Goal: Information Seeking & Learning: Learn about a topic

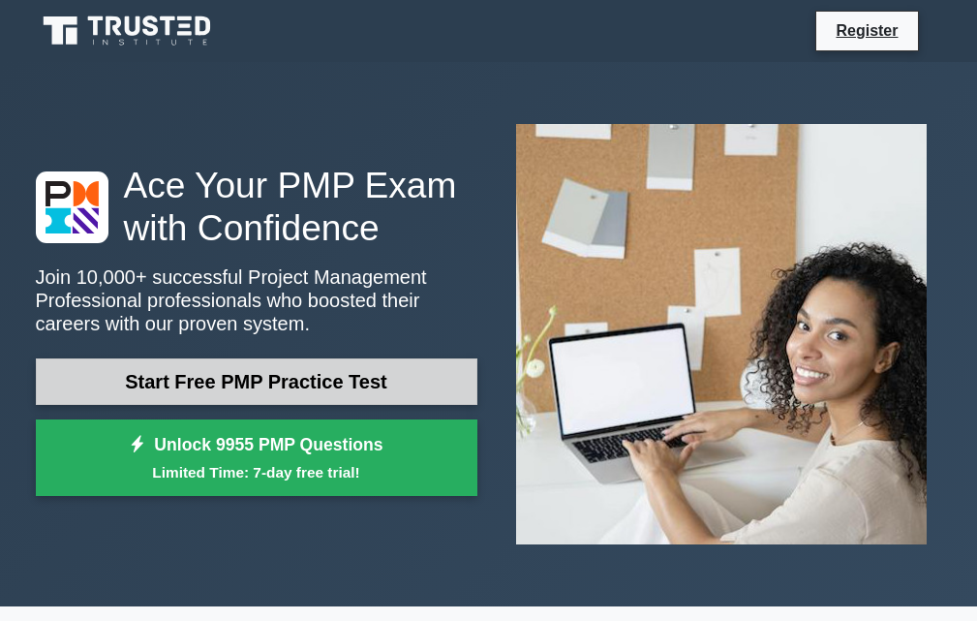
click at [235, 393] on link "Start Free PMP Practice Test" at bounding box center [257, 381] width 442 height 46
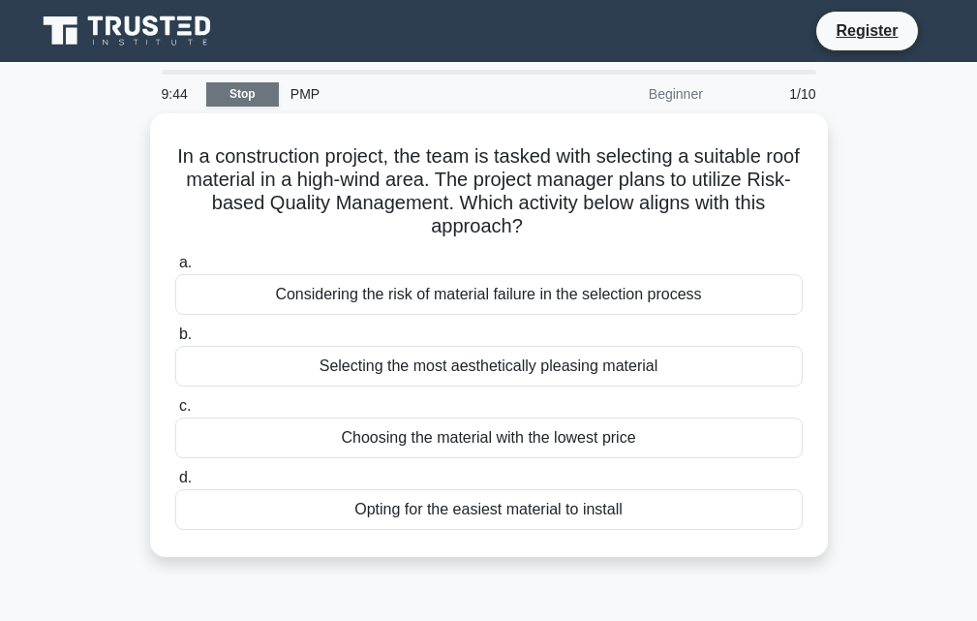
click at [235, 94] on link "Stop" at bounding box center [242, 94] width 73 height 24
click at [664, 92] on div "Beginner" at bounding box center [629, 94] width 169 height 39
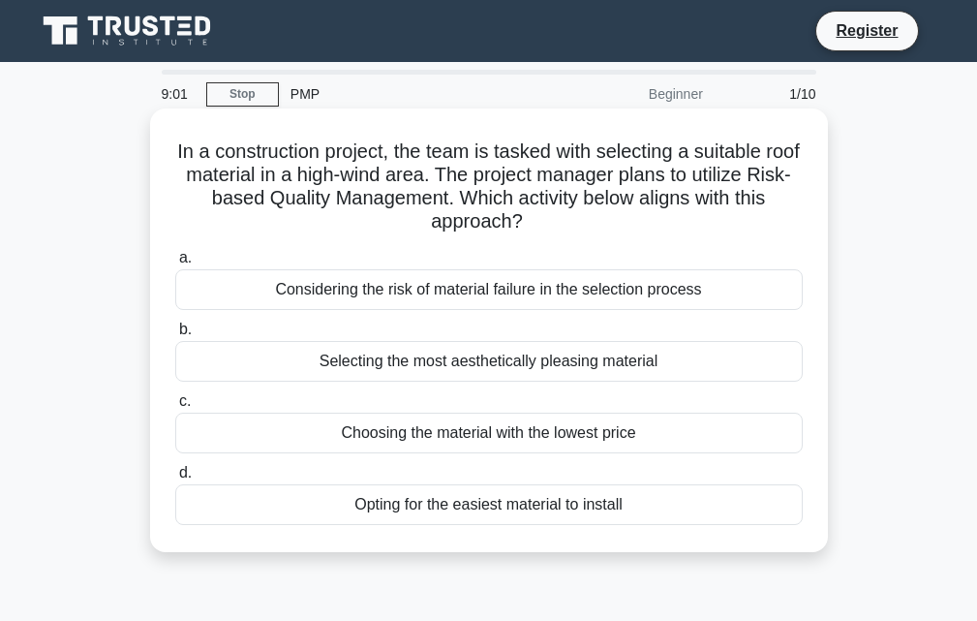
click at [414, 294] on div "Considering the risk of material failure in the selection process" at bounding box center [489, 289] width 628 height 41
click at [175, 264] on input "a. Considering the risk of material failure in the selection process" at bounding box center [175, 258] width 0 height 13
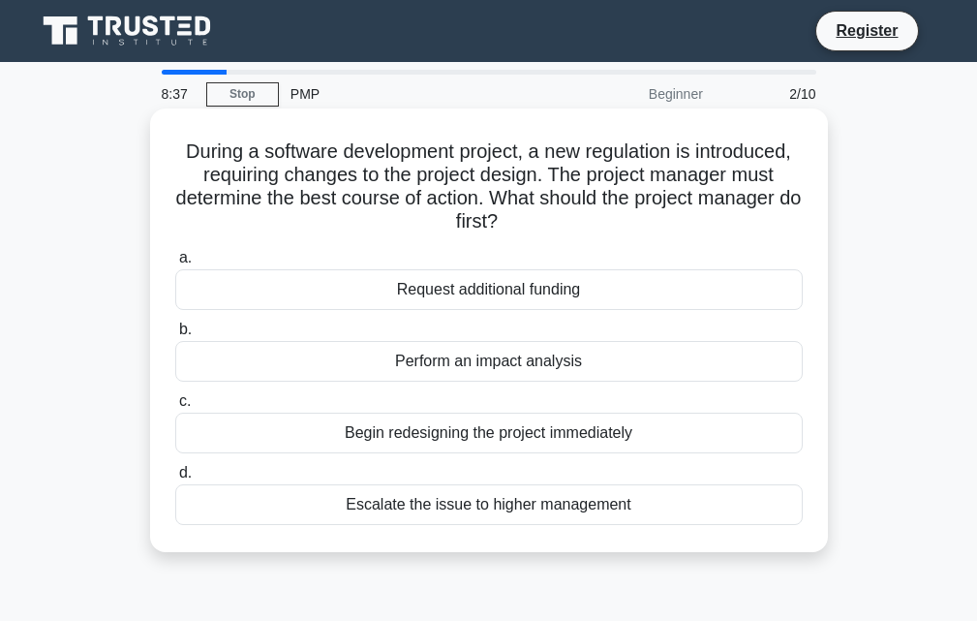
click at [449, 360] on div "Perform an impact analysis" at bounding box center [489, 361] width 628 height 41
click at [175, 336] on input "b. Perform an impact analysis" at bounding box center [175, 329] width 0 height 13
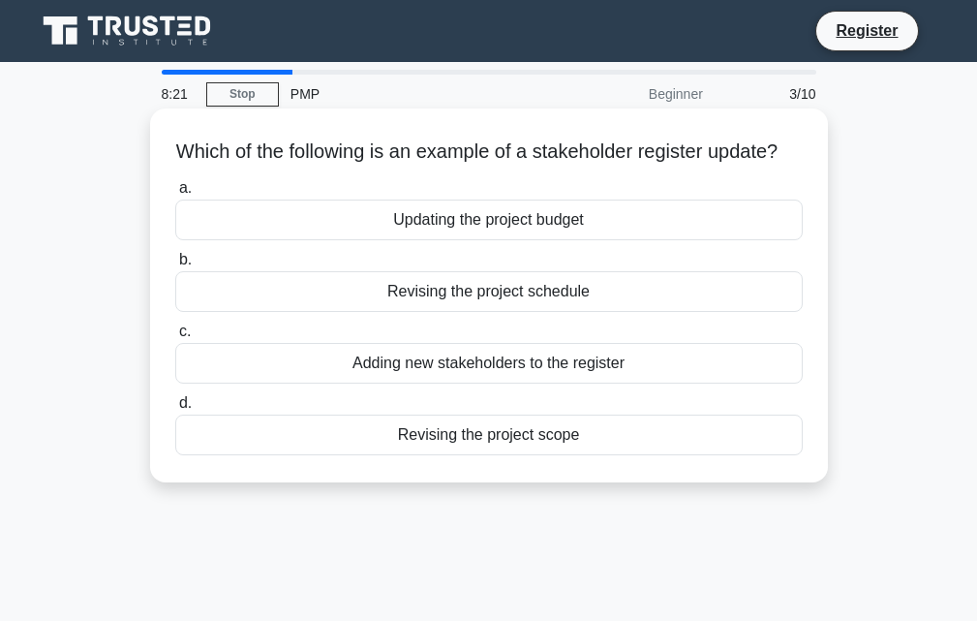
click at [466, 455] on div "Revising the project scope" at bounding box center [489, 435] width 628 height 41
click at [175, 410] on input "d. Revising the project scope" at bounding box center [175, 403] width 0 height 13
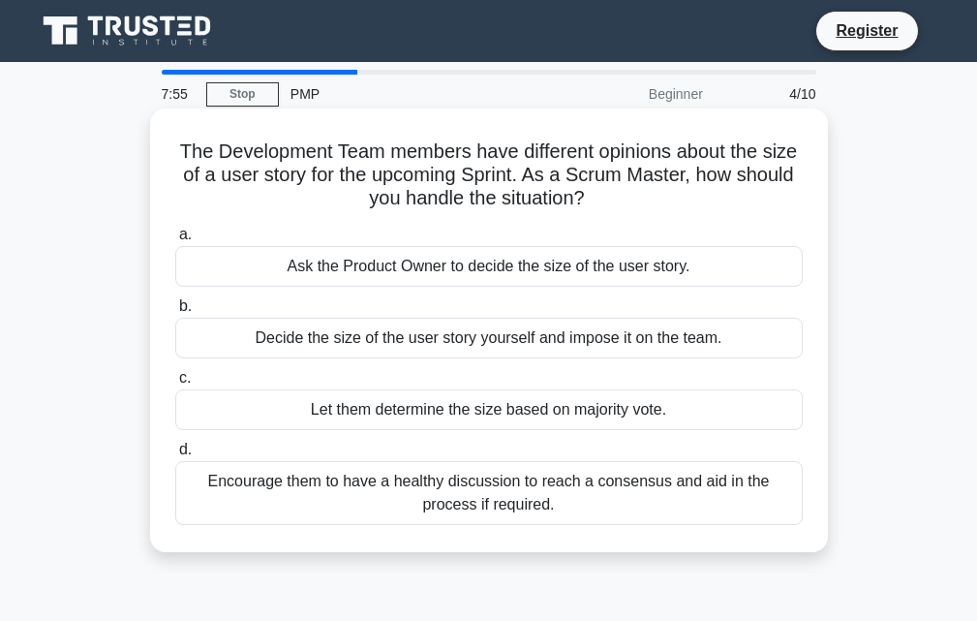
click at [508, 494] on div "Encourage them to have a healthy discussion to reach a consensus and aid in the…" at bounding box center [489, 493] width 628 height 64
click at [175, 456] on input "d. Encourage them to have a healthy discussion to reach a consensus and aid in …" at bounding box center [175, 450] width 0 height 13
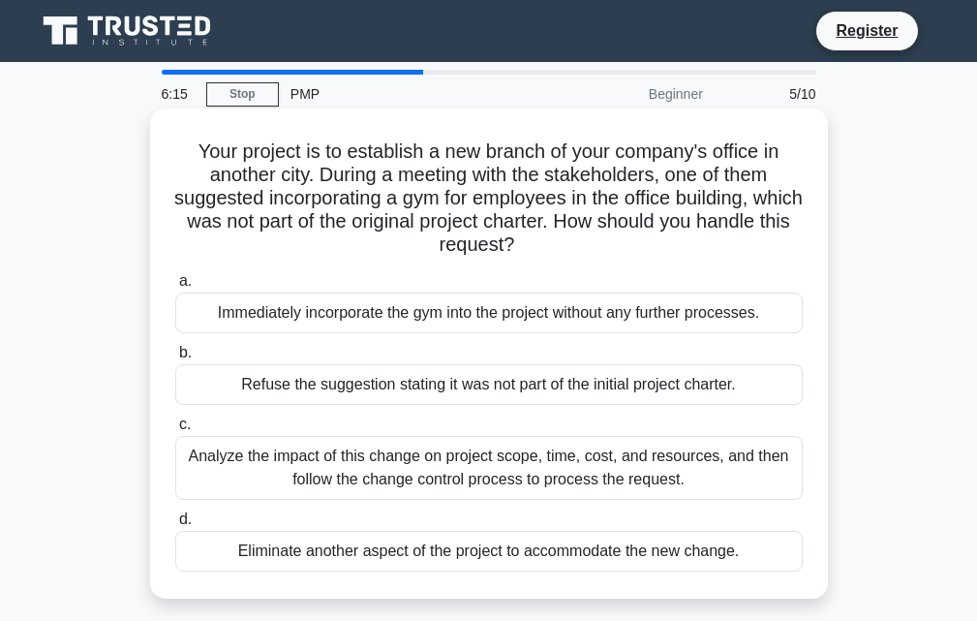
scroll to position [97, 0]
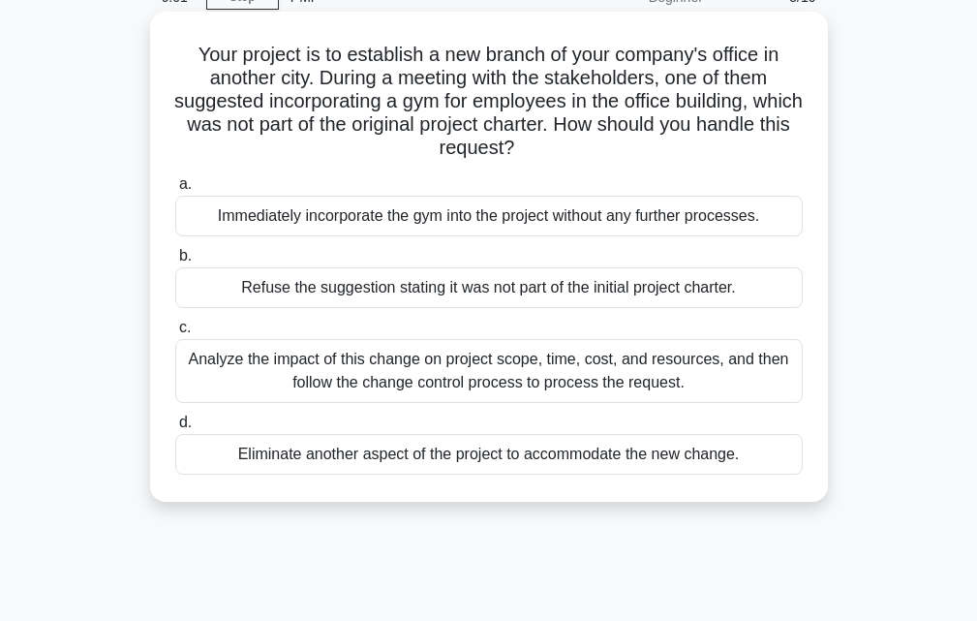
click at [515, 390] on div "Analyze the impact of this change on project scope, time, cost, and resources, …" at bounding box center [489, 371] width 628 height 64
click at [175, 334] on input "c. Analyze the impact of this change on project scope, time, cost, and resource…" at bounding box center [175, 328] width 0 height 13
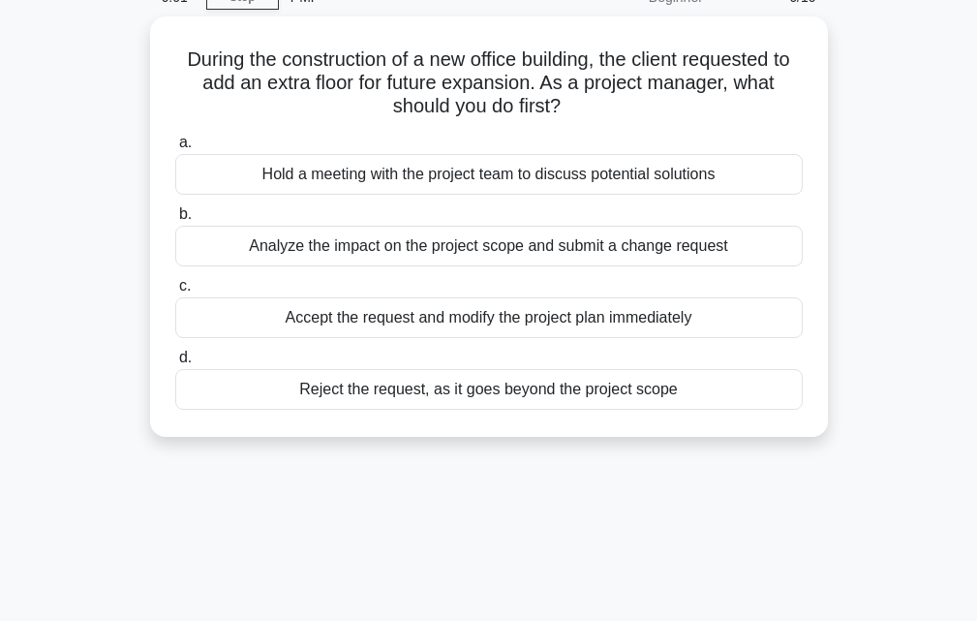
scroll to position [0, 0]
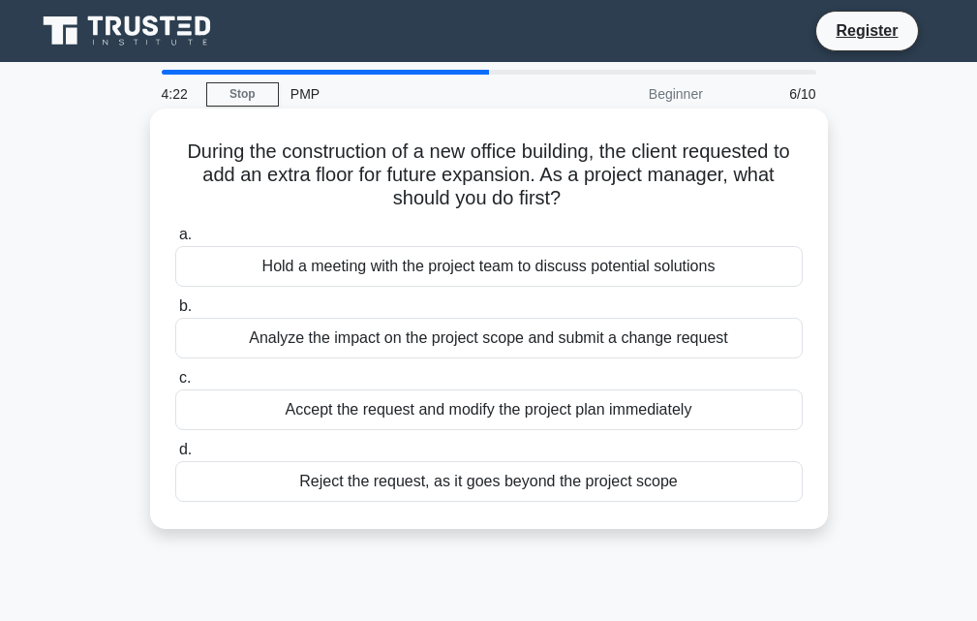
click at [494, 482] on div "Reject the request, as it goes beyond the project scope" at bounding box center [489, 481] width 628 height 41
click at [175, 456] on input "d. Reject the request, as it goes beyond the project scope" at bounding box center [175, 450] width 0 height 13
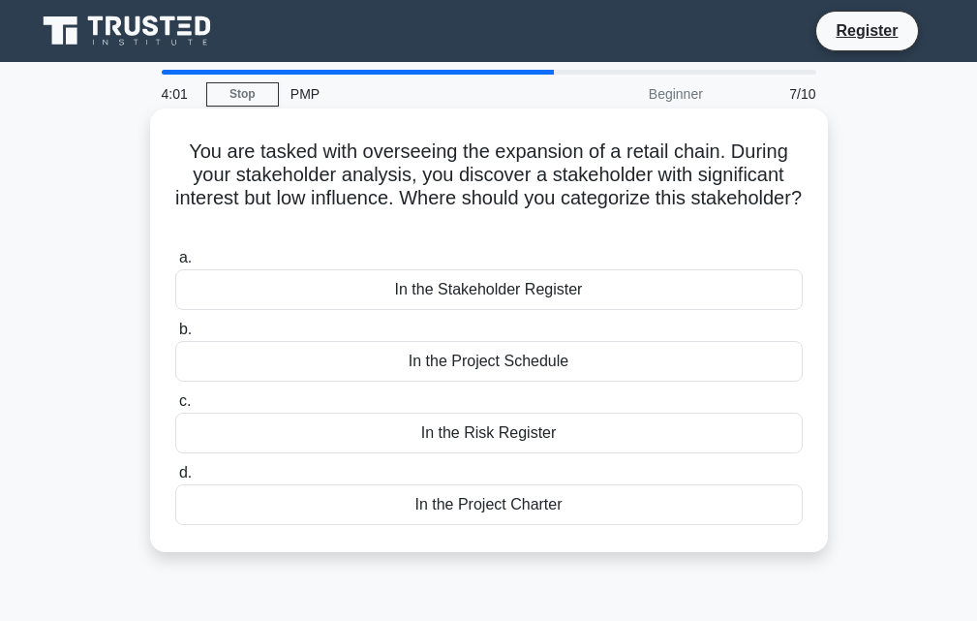
click at [521, 363] on div "In the Project Schedule" at bounding box center [489, 361] width 628 height 41
click at [175, 336] on input "b. In the Project Schedule" at bounding box center [175, 329] width 0 height 13
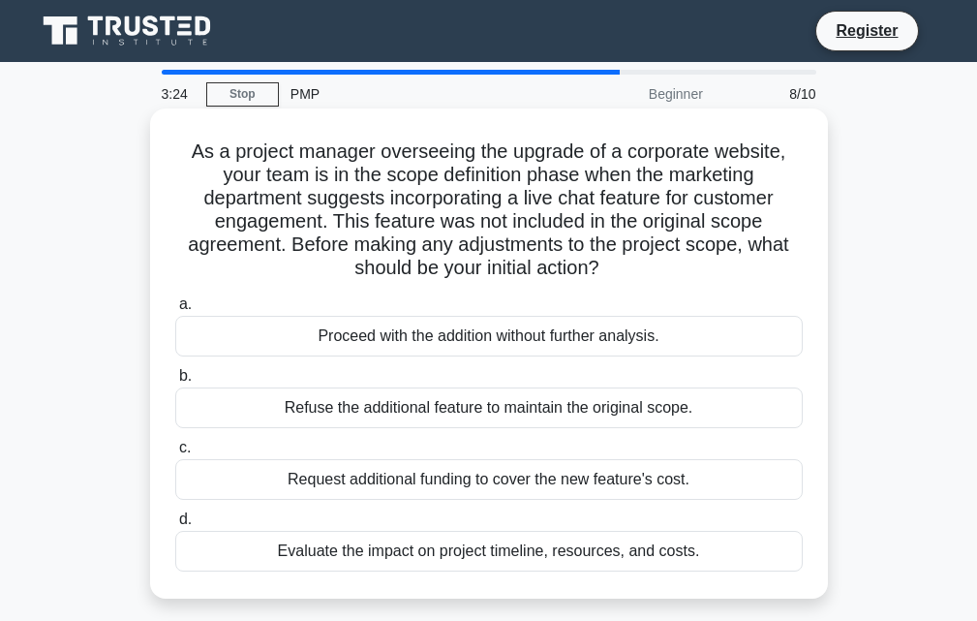
click at [481, 558] on div "Evaluate the impact on project timeline, resources, and costs." at bounding box center [489, 551] width 628 height 41
click at [175, 526] on input "d. Evaluate the impact on project timeline, resources, and costs." at bounding box center [175, 519] width 0 height 13
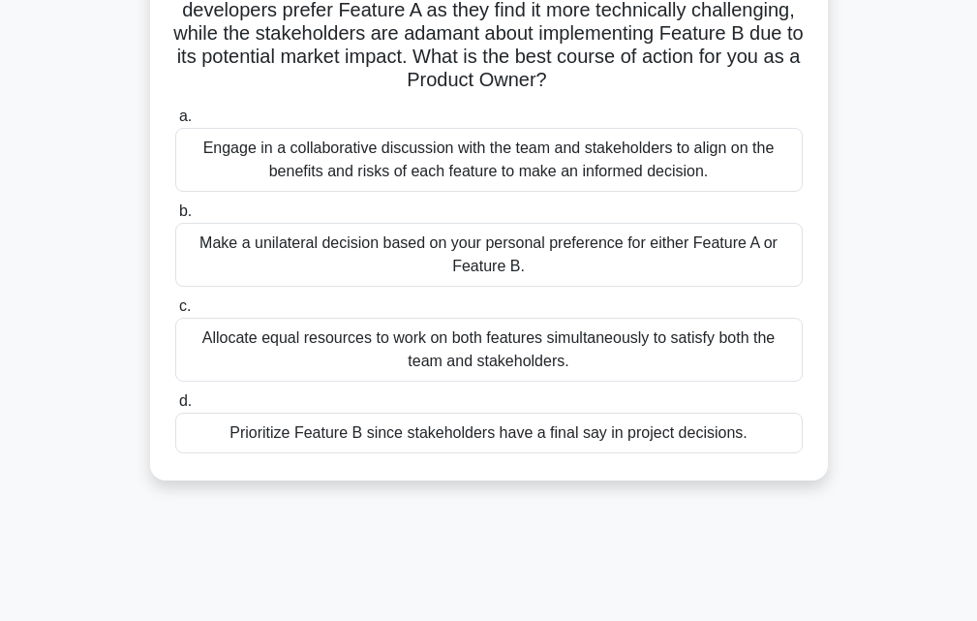
scroll to position [194, 0]
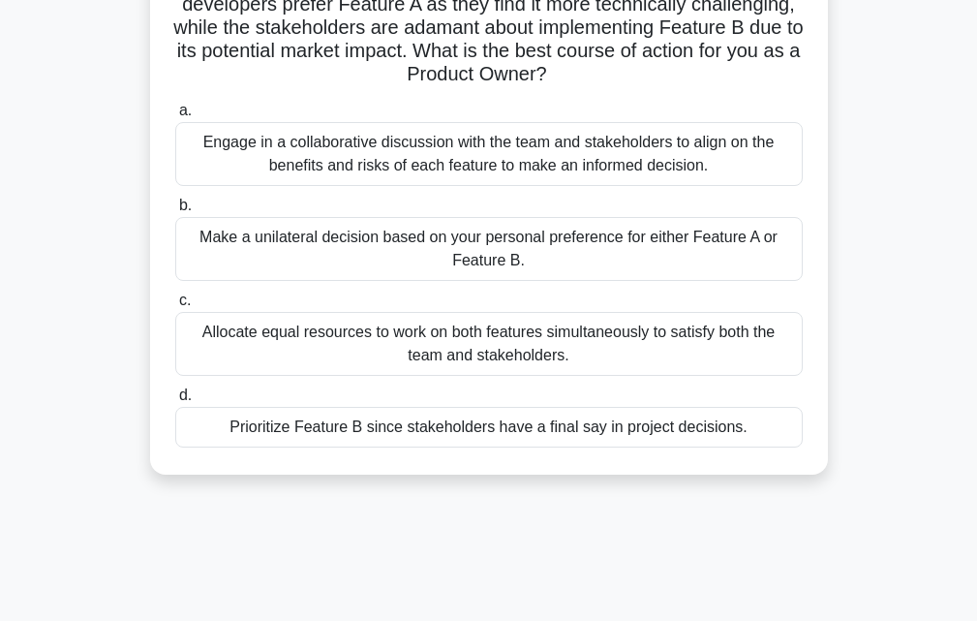
click at [443, 166] on div "Engage in a collaborative discussion with the team and stakeholders to align on…" at bounding box center [489, 154] width 628 height 64
click at [175, 117] on input "a. Engage in a collaborative discussion with the team and stakeholders to align…" at bounding box center [175, 111] width 0 height 13
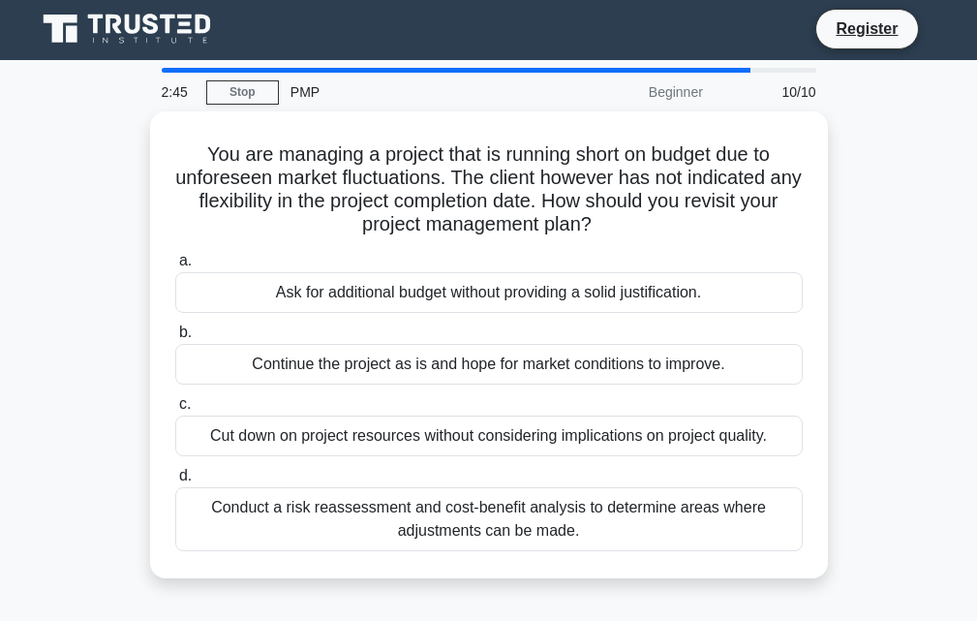
scroll to position [0, 0]
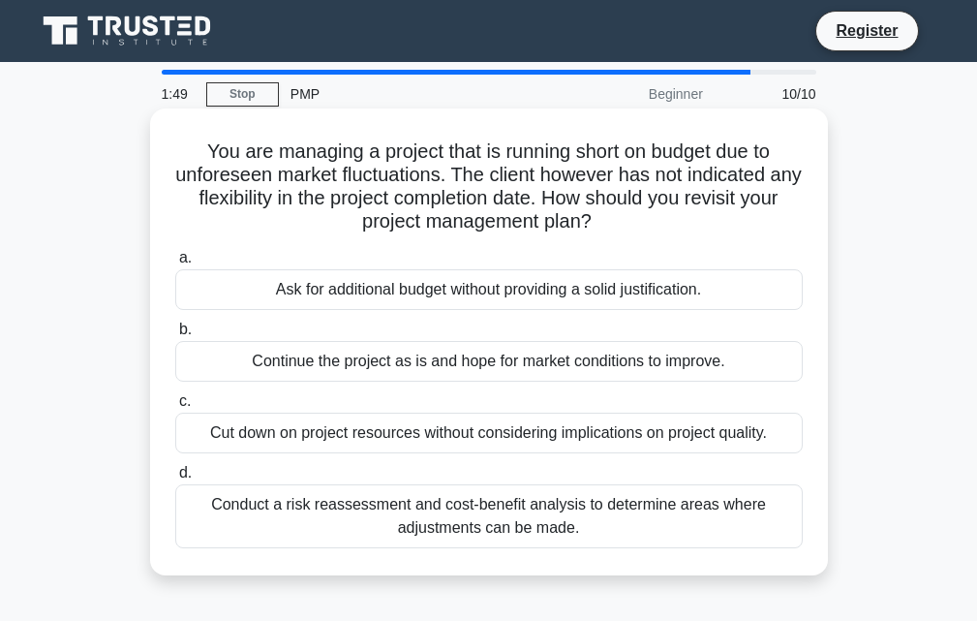
click at [406, 287] on div "Ask for additional budget without providing a solid justification." at bounding box center [489, 289] width 628 height 41
click at [175, 264] on input "a. Ask for additional budget without providing a solid justification." at bounding box center [175, 258] width 0 height 13
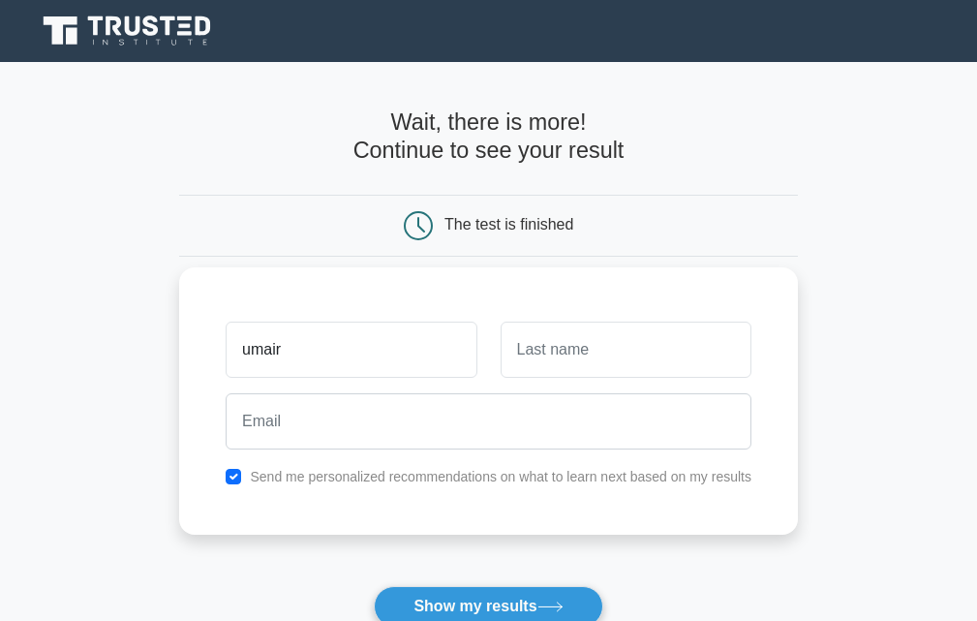
type input "umair"
click at [544, 362] on input "text" at bounding box center [626, 350] width 251 height 56
type input "khan"
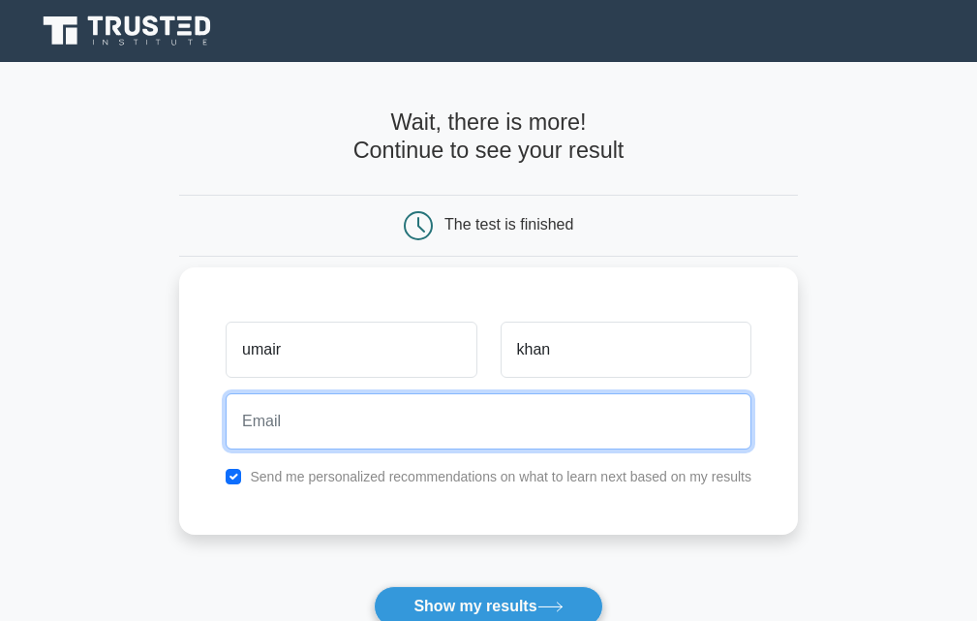
click at [328, 431] on input "email" at bounding box center [489, 421] width 526 height 56
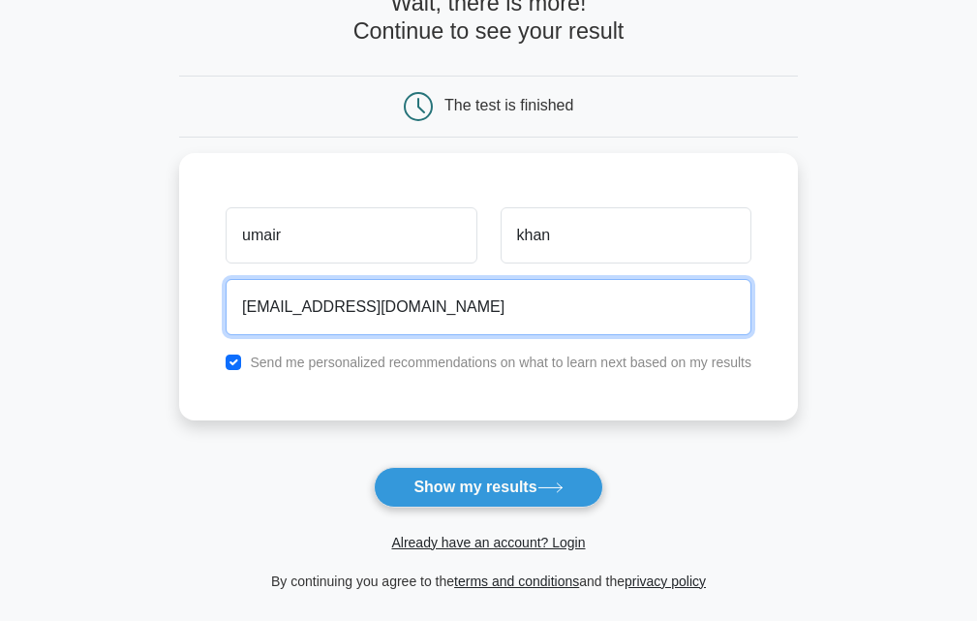
scroll to position [194, 0]
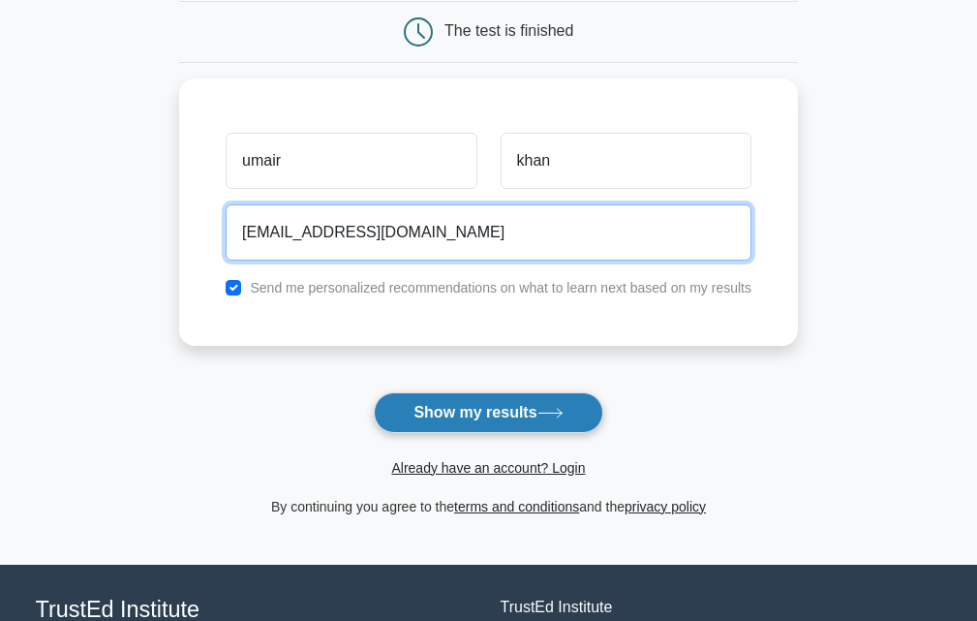
type input "uak101831@gmail.com"
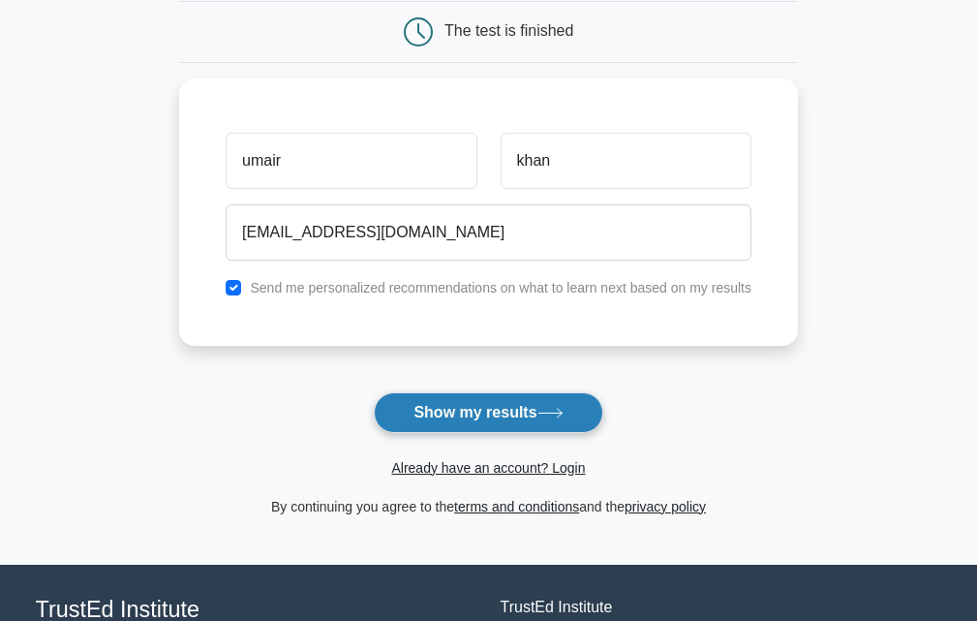
click at [464, 409] on button "Show my results" at bounding box center [488, 412] width 229 height 41
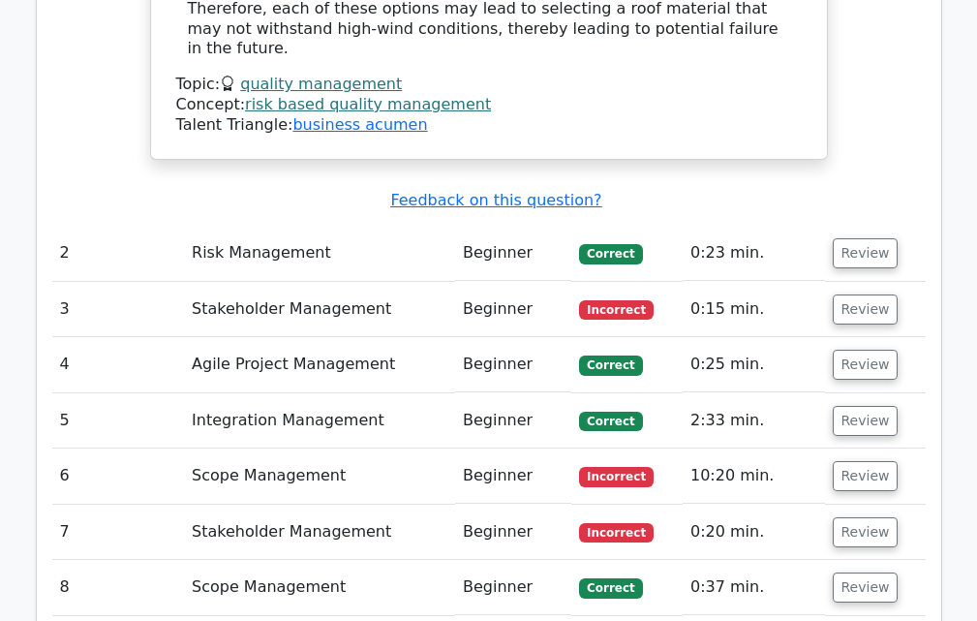
scroll to position [2421, 0]
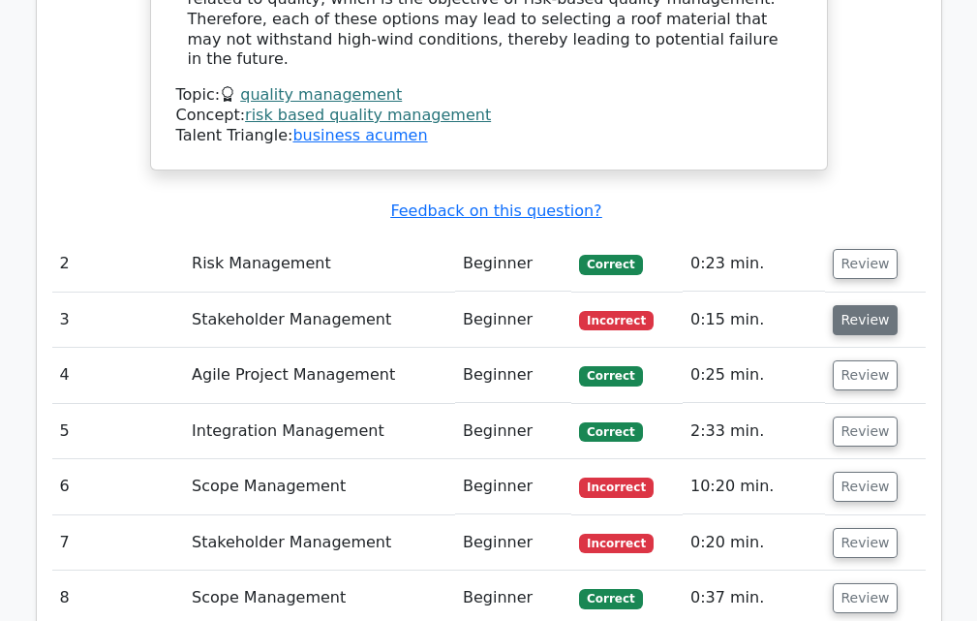
click at [863, 305] on button "Review" at bounding box center [866, 320] width 66 height 30
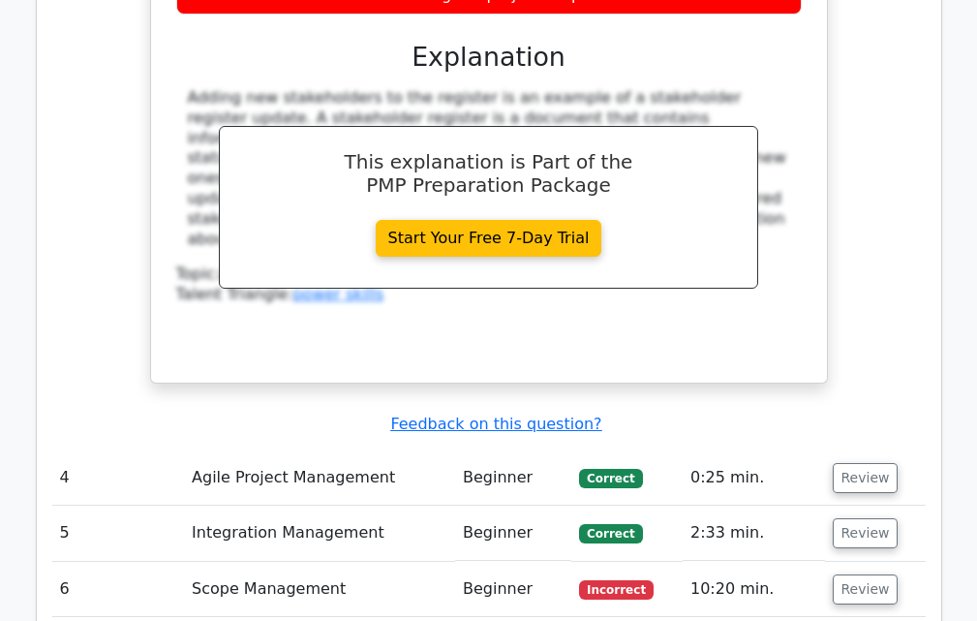
scroll to position [3196, 0]
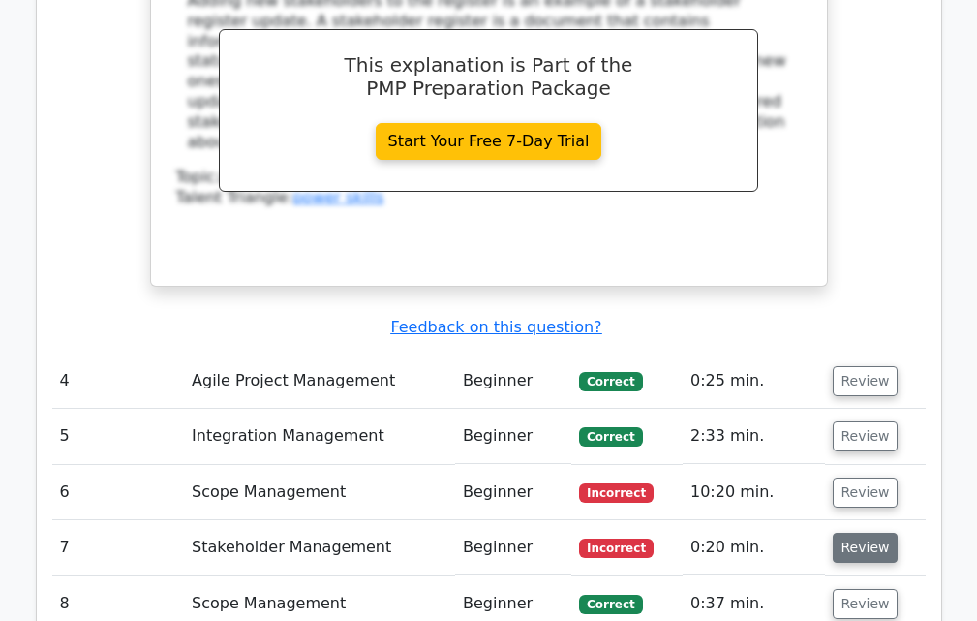
click at [855, 533] on button "Review" at bounding box center [866, 548] width 66 height 30
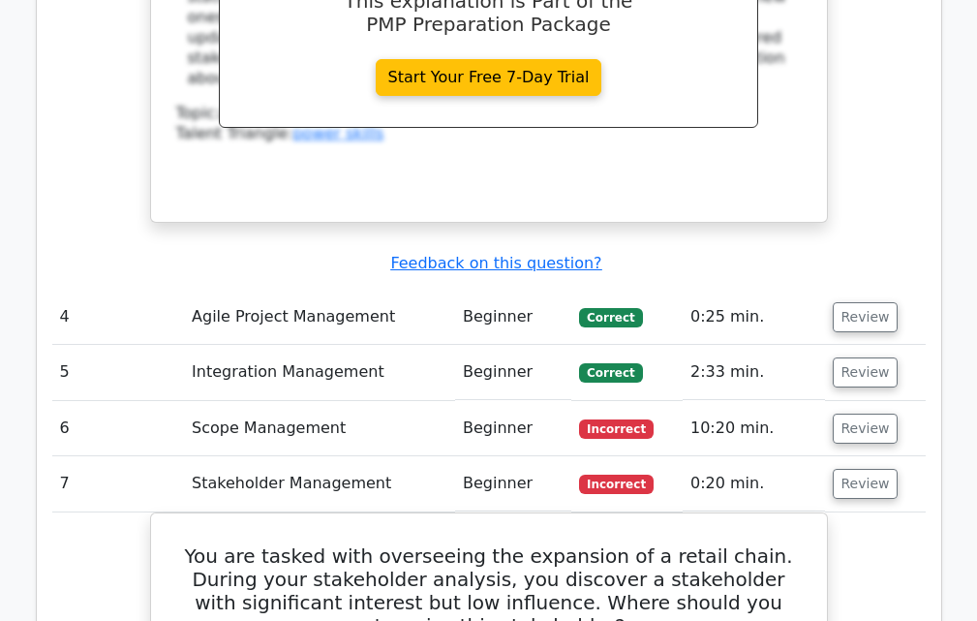
scroll to position [3390, 0]
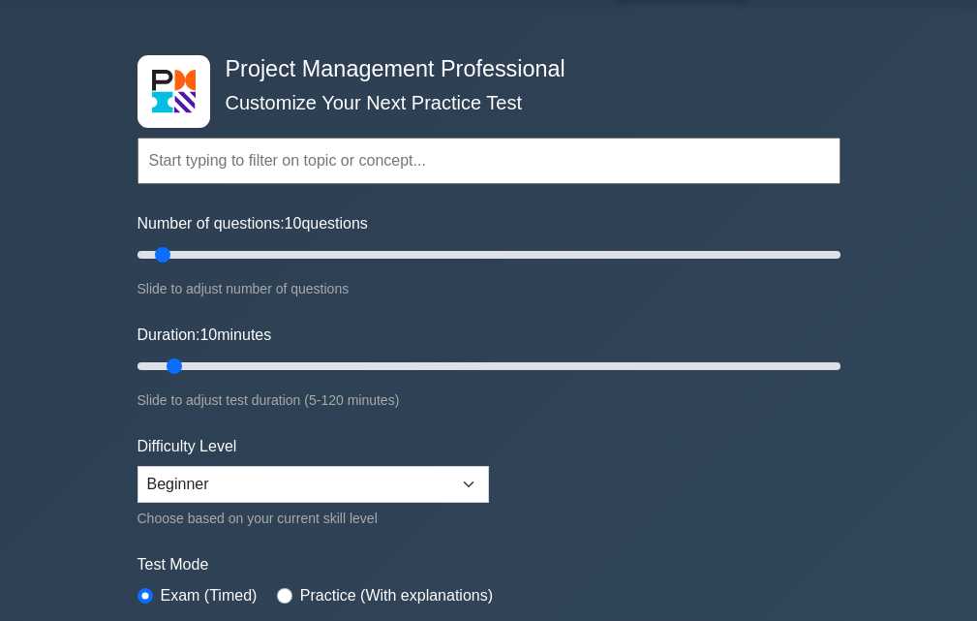
scroll to position [97, 0]
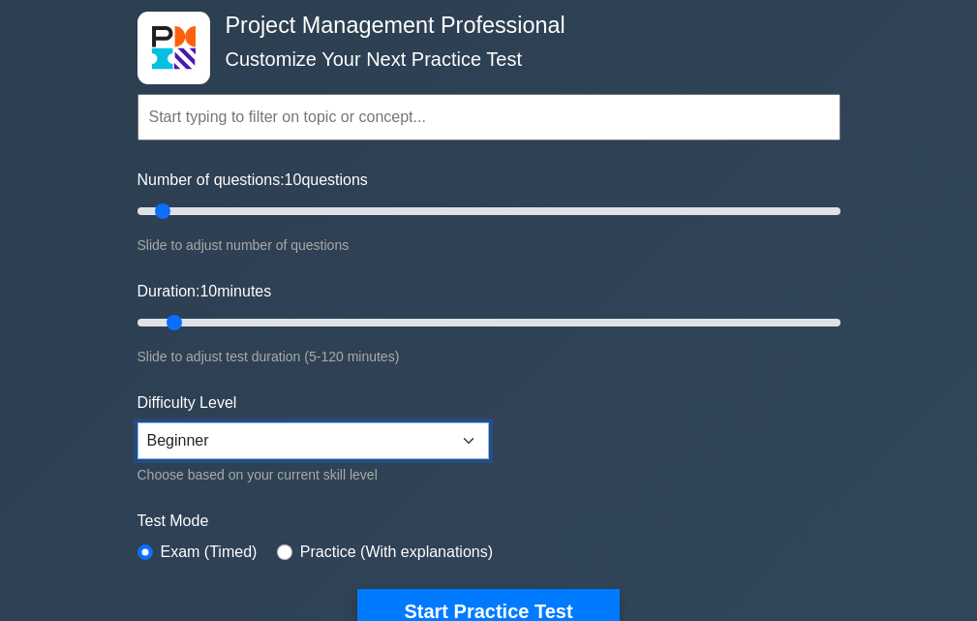
click at [472, 429] on select "Beginner Intermediate Expert" at bounding box center [314, 440] width 352 height 37
click at [463, 435] on select "Beginner Intermediate Expert" at bounding box center [314, 440] width 352 height 37
click at [468, 440] on select "Beginner Intermediate Expert" at bounding box center [314, 440] width 352 height 37
click at [467, 440] on select "Beginner Intermediate Expert" at bounding box center [314, 440] width 352 height 37
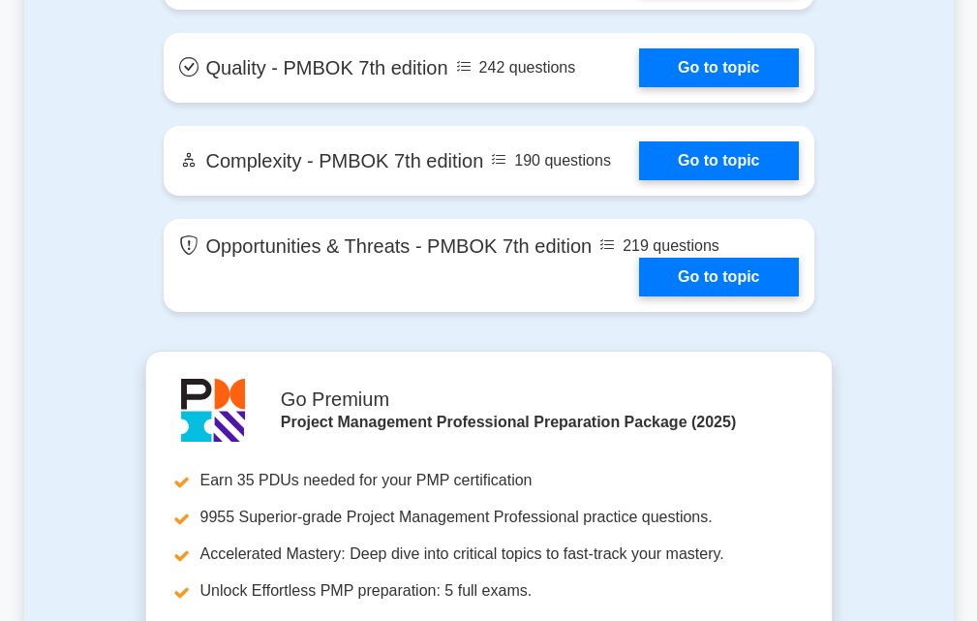
scroll to position [5230, 0]
